Goal: Obtain resource: Download file/media

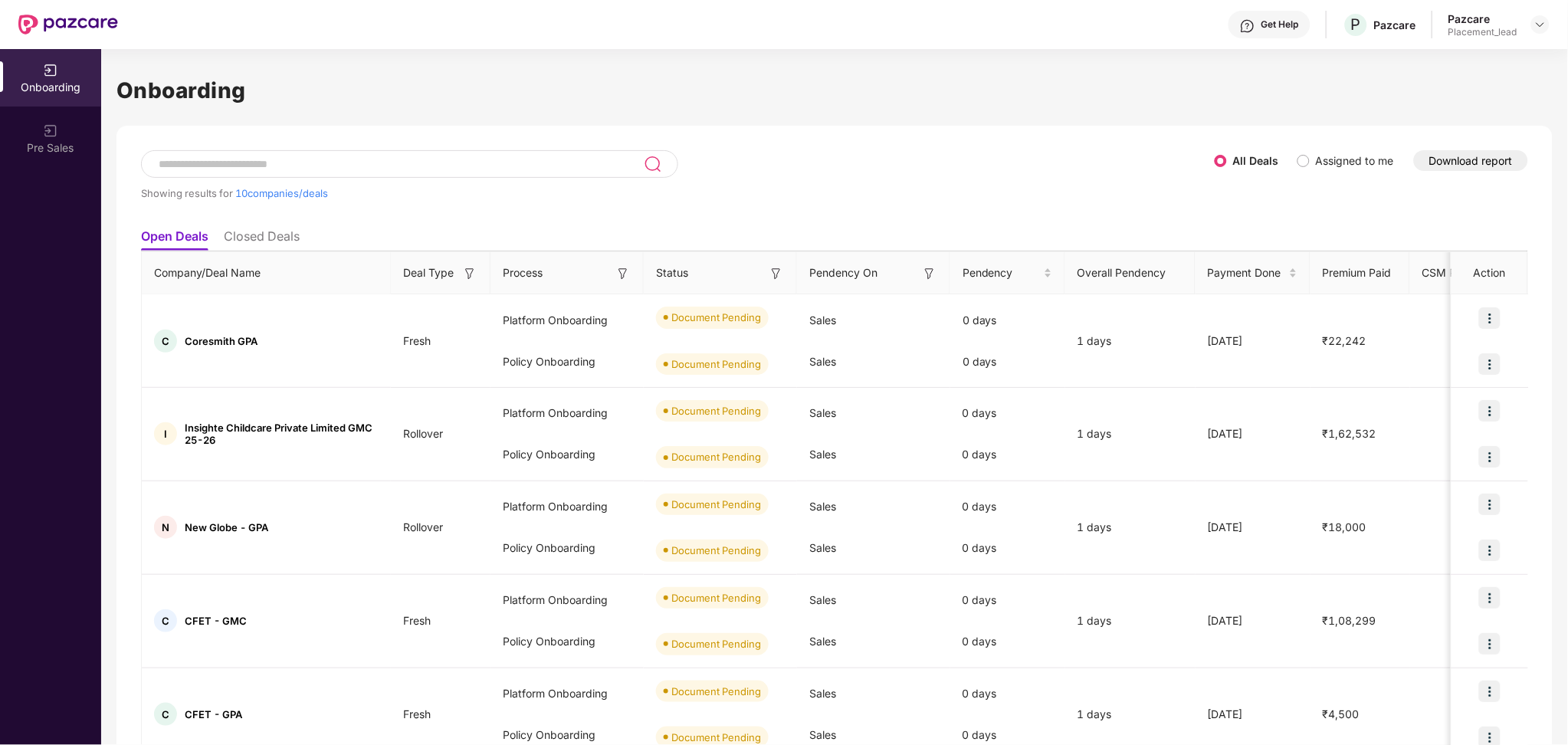
click at [1478, 160] on button "Download report" at bounding box center [1470, 160] width 114 height 21
